Goal: Entertainment & Leisure: Consume media (video, audio)

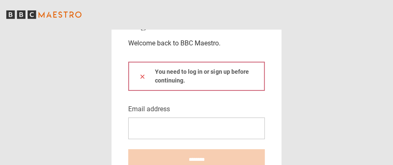
click at [212, 126] on input "Email address" at bounding box center [196, 129] width 137 height 22
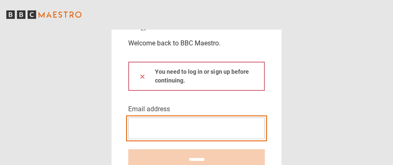
type input "**********"
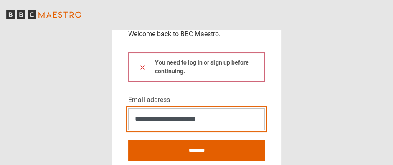
scroll to position [21, 0]
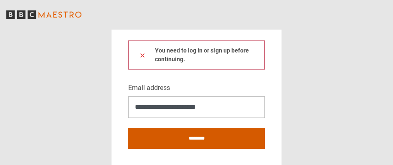
click at [200, 135] on input "********" at bounding box center [196, 138] width 137 height 21
type input "**********"
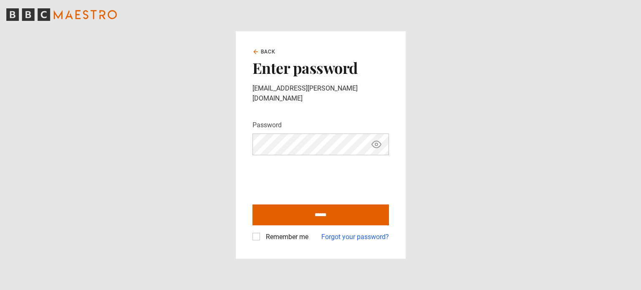
click at [263, 232] on label "Remember me" at bounding box center [286, 237] width 46 height 10
click at [319, 212] on input "******" at bounding box center [321, 215] width 137 height 21
type input "**********"
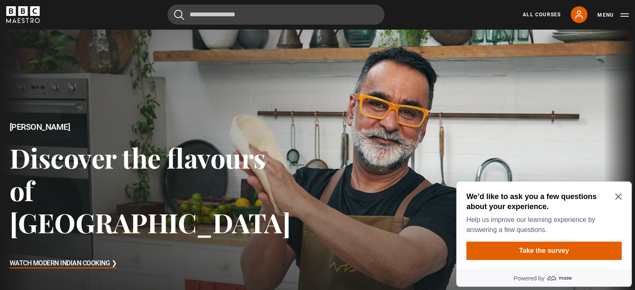
click at [618, 195] on icon "Close Maze Prompt" at bounding box center [618, 196] width 7 height 7
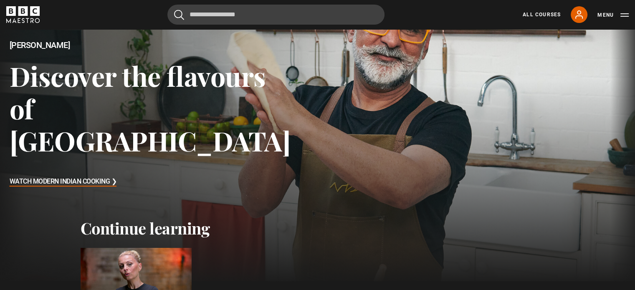
scroll to position [209, 0]
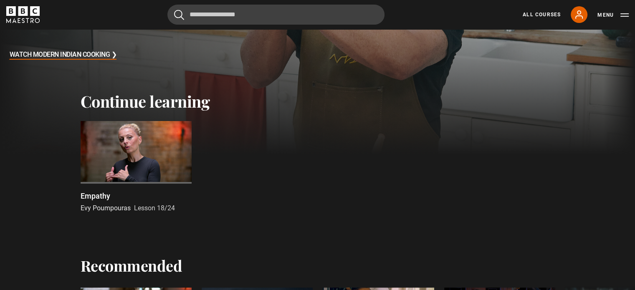
click at [159, 154] on div at bounding box center [136, 152] width 111 height 63
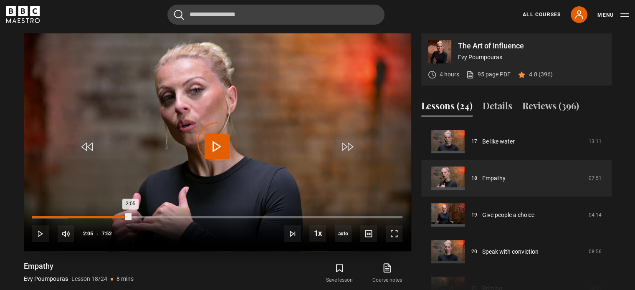
click at [130, 217] on div "Loaded : 9.54% 2:04 2:05" at bounding box center [217, 217] width 370 height 3
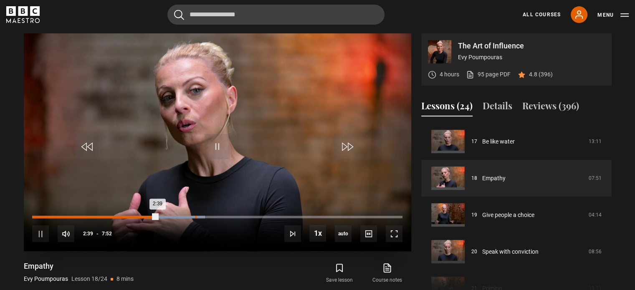
click at [195, 217] on div "Loaded : 46.66% 3:28 2:39" at bounding box center [217, 217] width 370 height 3
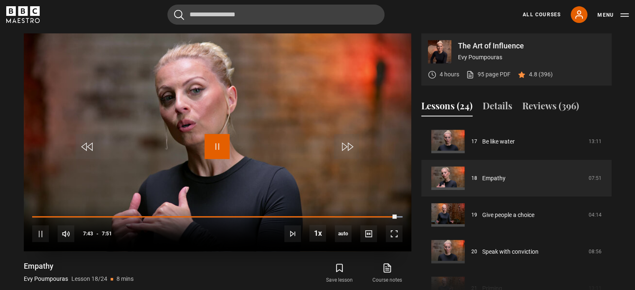
click at [217, 145] on span "Video Player" at bounding box center [217, 146] width 25 height 25
click at [225, 157] on span "Video Player" at bounding box center [217, 146] width 25 height 25
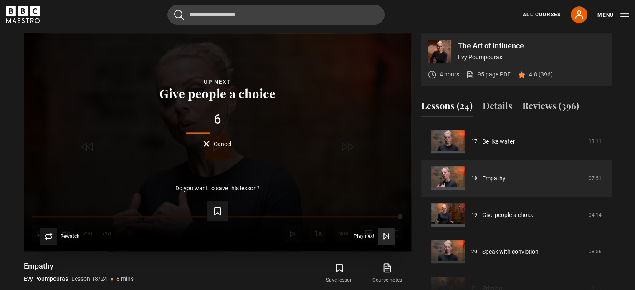
click at [375, 239] on button "Play next Play next" at bounding box center [374, 236] width 41 height 17
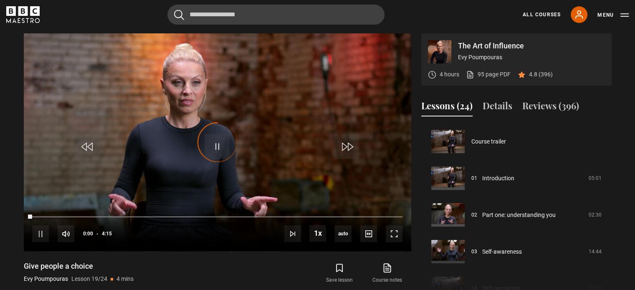
scroll to position [661, 0]
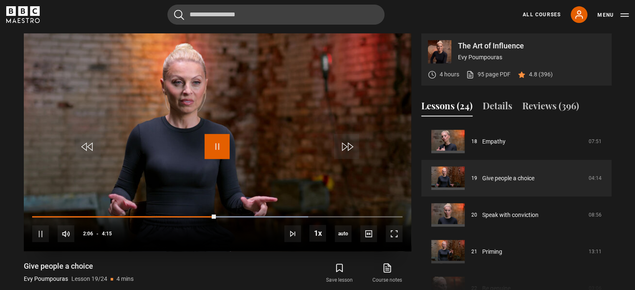
click at [224, 147] on span "Video Player" at bounding box center [217, 146] width 25 height 25
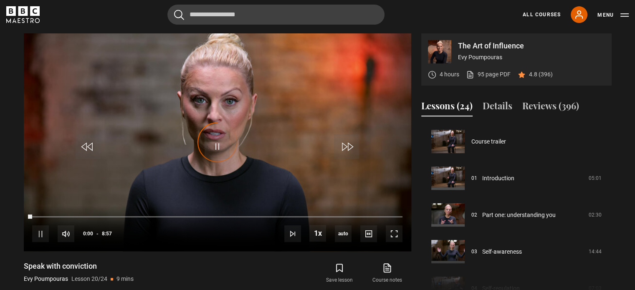
scroll to position [698, 0]
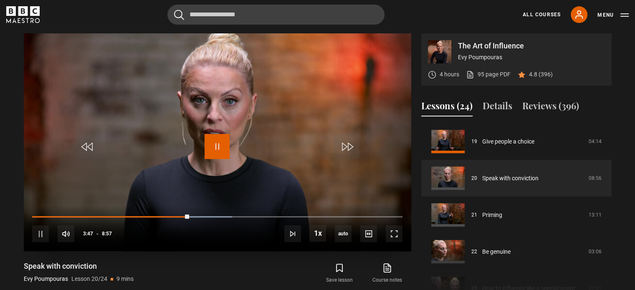
click at [223, 142] on span "Video Player" at bounding box center [217, 146] width 25 height 25
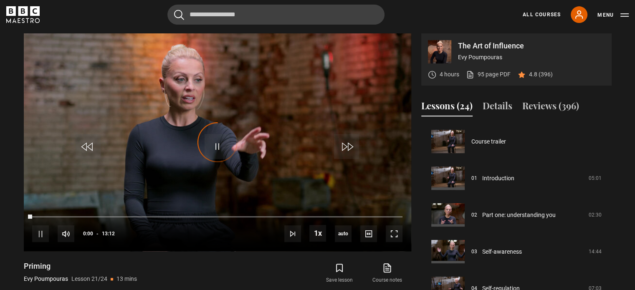
scroll to position [735, 0]
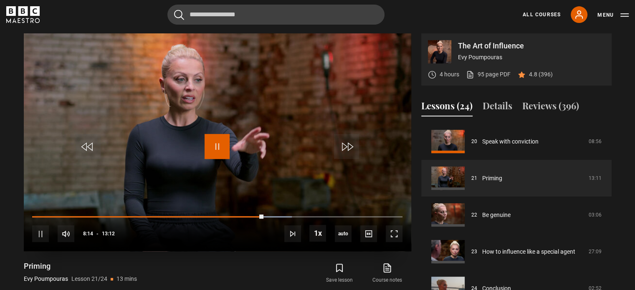
click at [224, 145] on span "Video Player" at bounding box center [217, 146] width 25 height 25
click at [220, 146] on span "Video Player" at bounding box center [217, 146] width 25 height 25
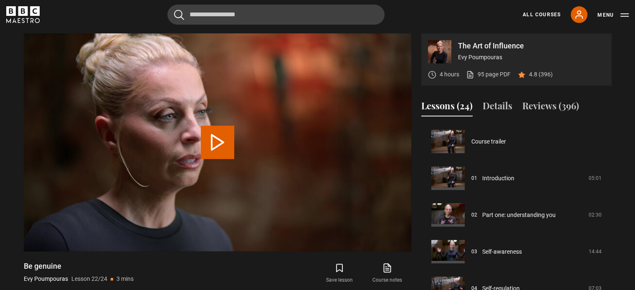
scroll to position [738, 0]
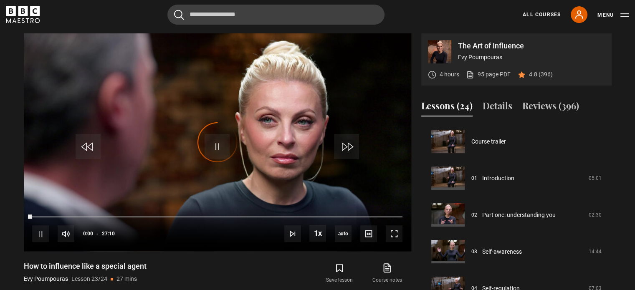
scroll to position [738, 0]
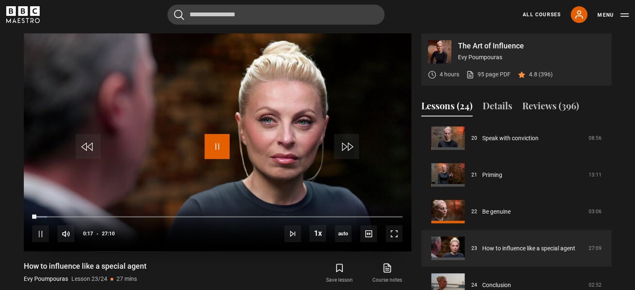
click at [211, 145] on span "Video Player" at bounding box center [217, 146] width 25 height 25
click at [222, 149] on span "Video Player" at bounding box center [217, 146] width 25 height 25
click at [219, 151] on span "Video Player" at bounding box center [217, 146] width 25 height 25
click at [220, 142] on span "Video Player" at bounding box center [217, 146] width 25 height 25
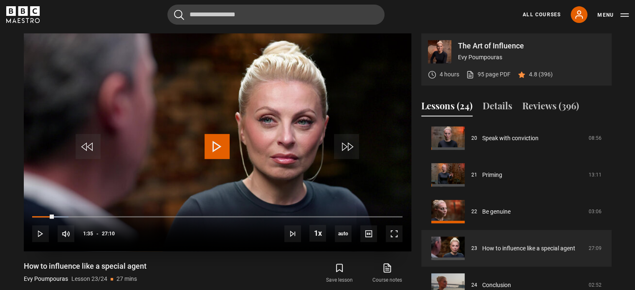
click at [219, 151] on span "Video Player" at bounding box center [217, 146] width 25 height 25
click at [207, 147] on span "Video Player" at bounding box center [217, 146] width 25 height 25
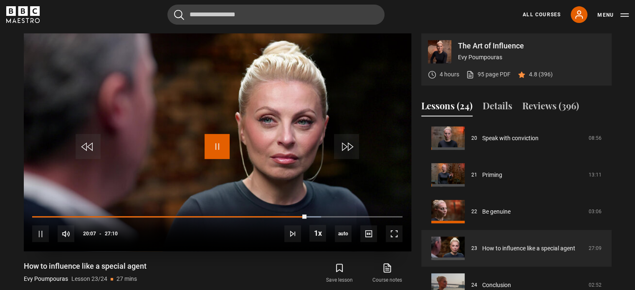
click at [220, 147] on span "Video Player" at bounding box center [217, 146] width 25 height 25
click at [210, 142] on span "Video Player" at bounding box center [217, 146] width 25 height 25
